Goal: Information Seeking & Learning: Learn about a topic

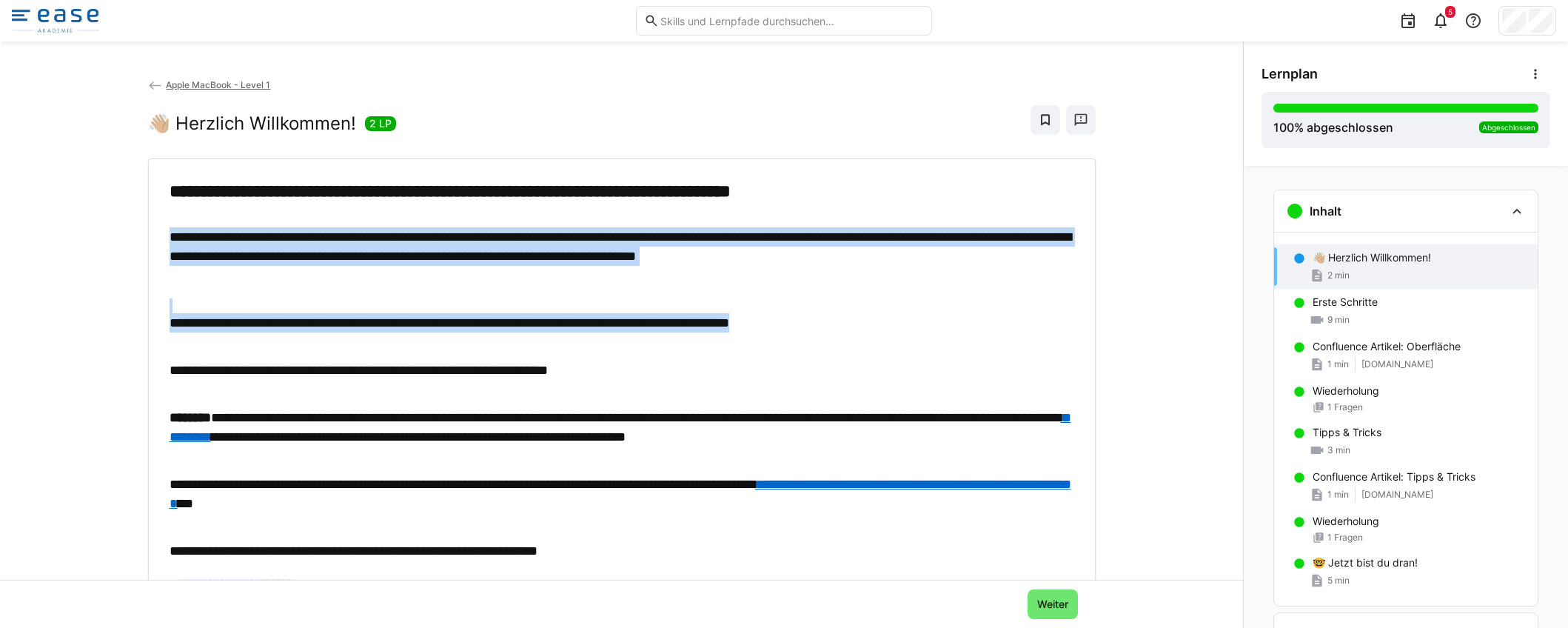
scroll to position [24, 0]
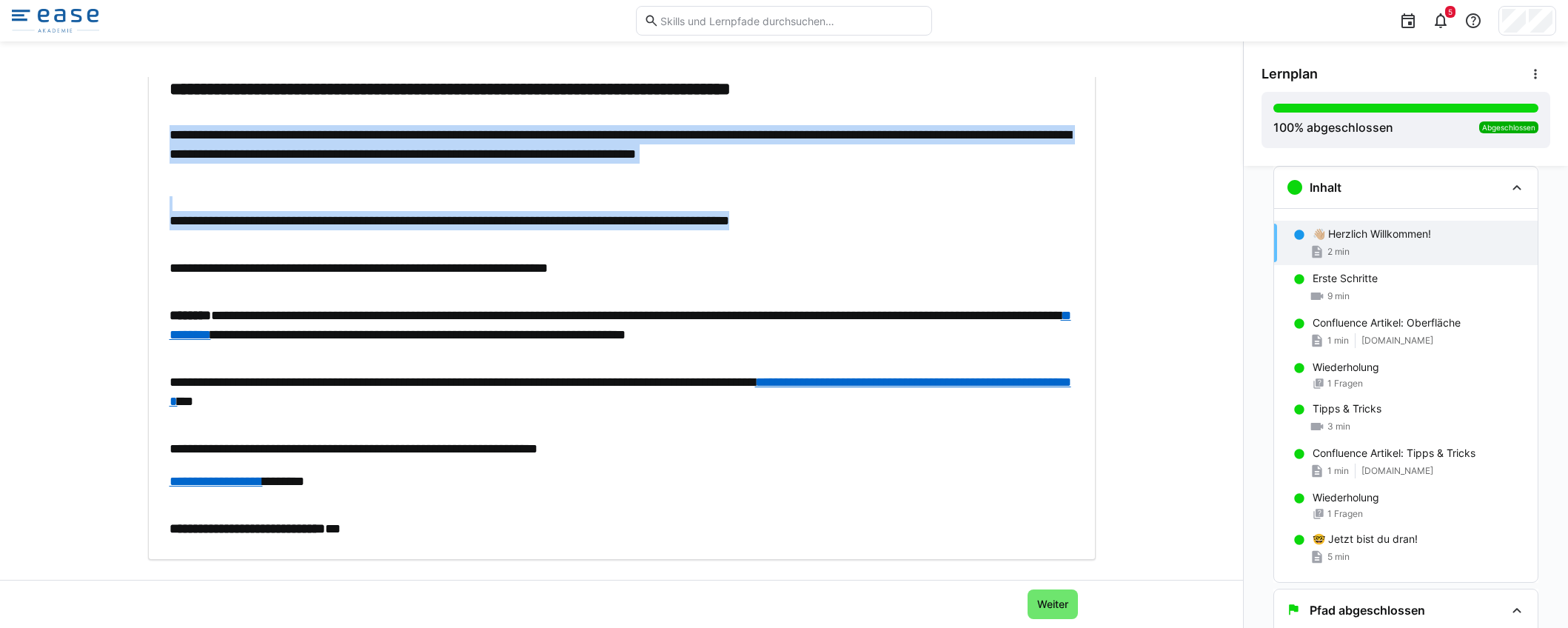
click at [332, 207] on div "**********" at bounding box center [621, 308] width 904 height 461
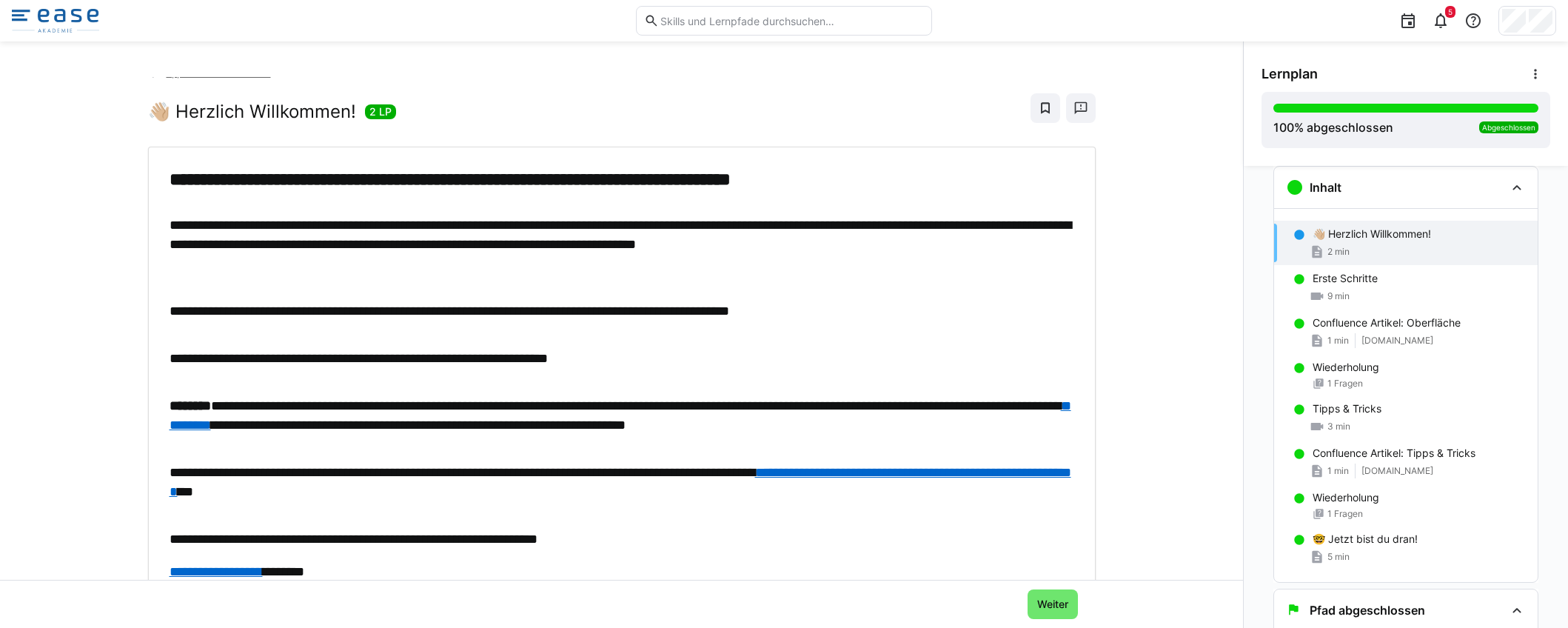
scroll to position [0, 0]
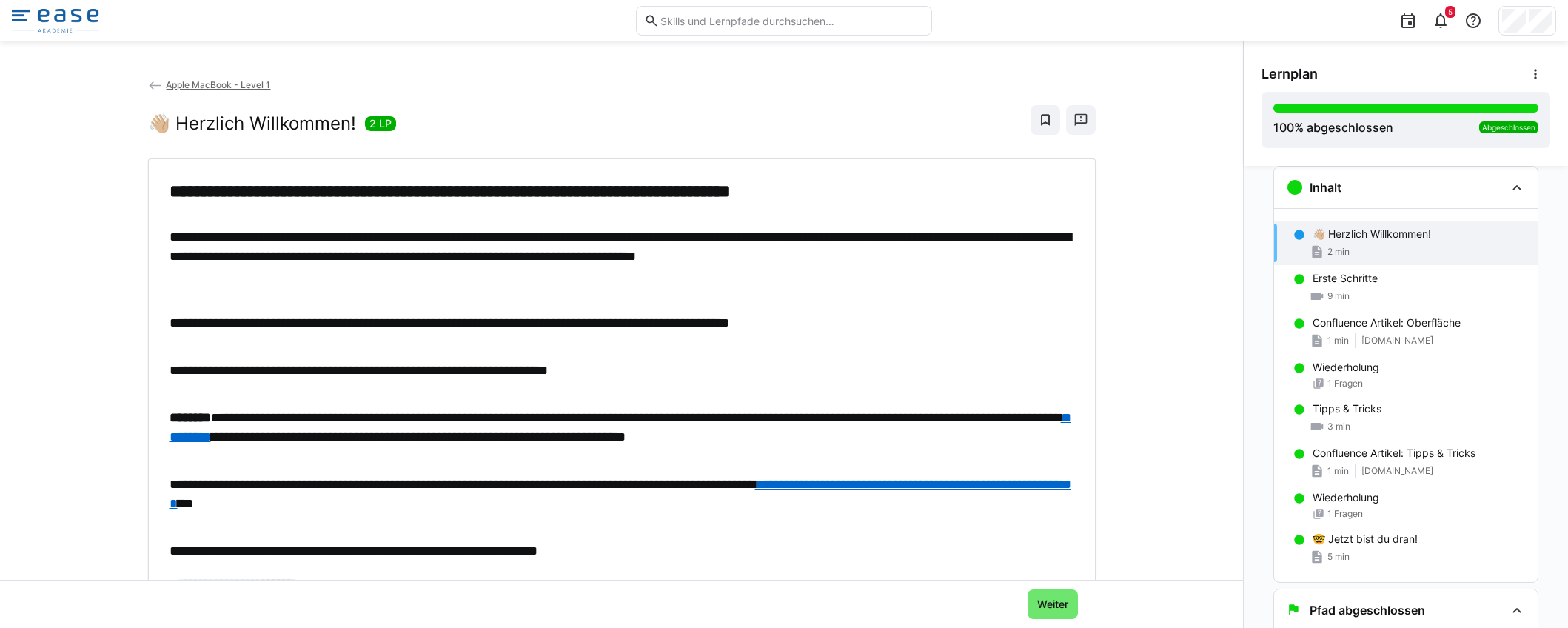
click at [70, 20] on img at bounding box center [55, 20] width 88 height 24
